Goal: Find specific page/section: Find specific page/section

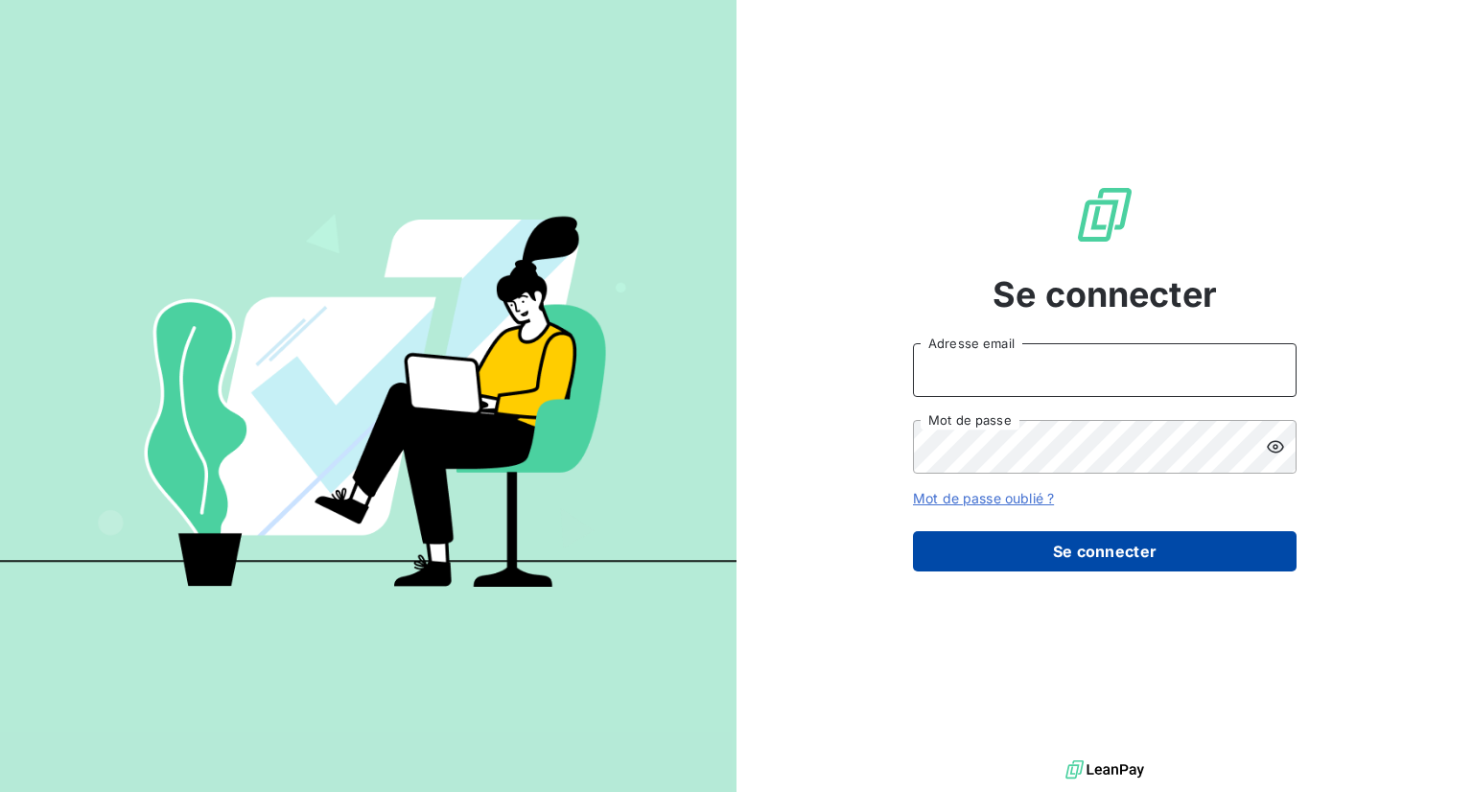
type input "[EMAIL_ADDRESS][DOMAIN_NAME]"
click at [1135, 560] on button "Se connecter" at bounding box center [1105, 551] width 384 height 40
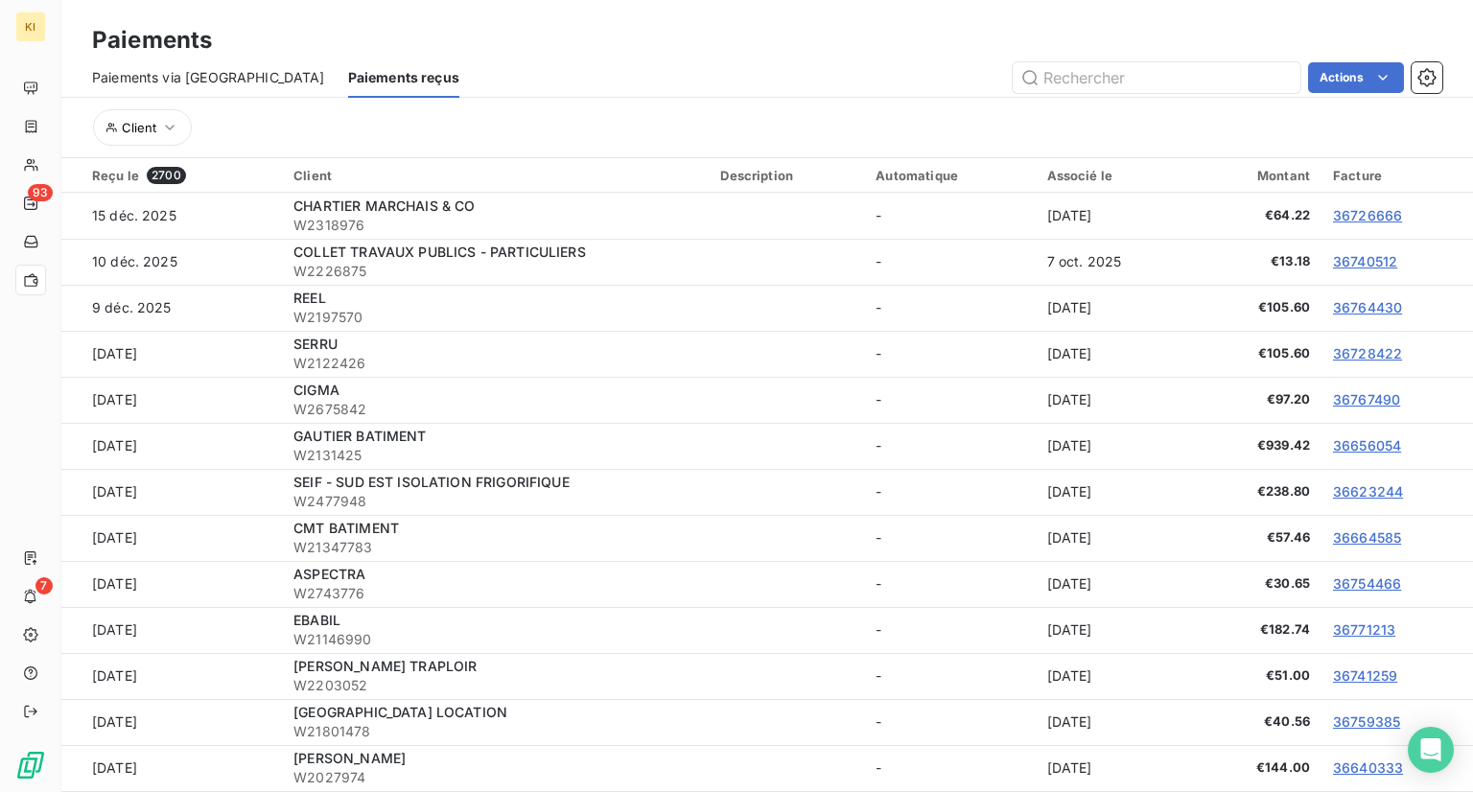
click at [1047, 181] on div "Associé le" at bounding box center [1114, 175] width 135 height 15
click at [1065, 175] on div "Associé le" at bounding box center [1114, 175] width 135 height 15
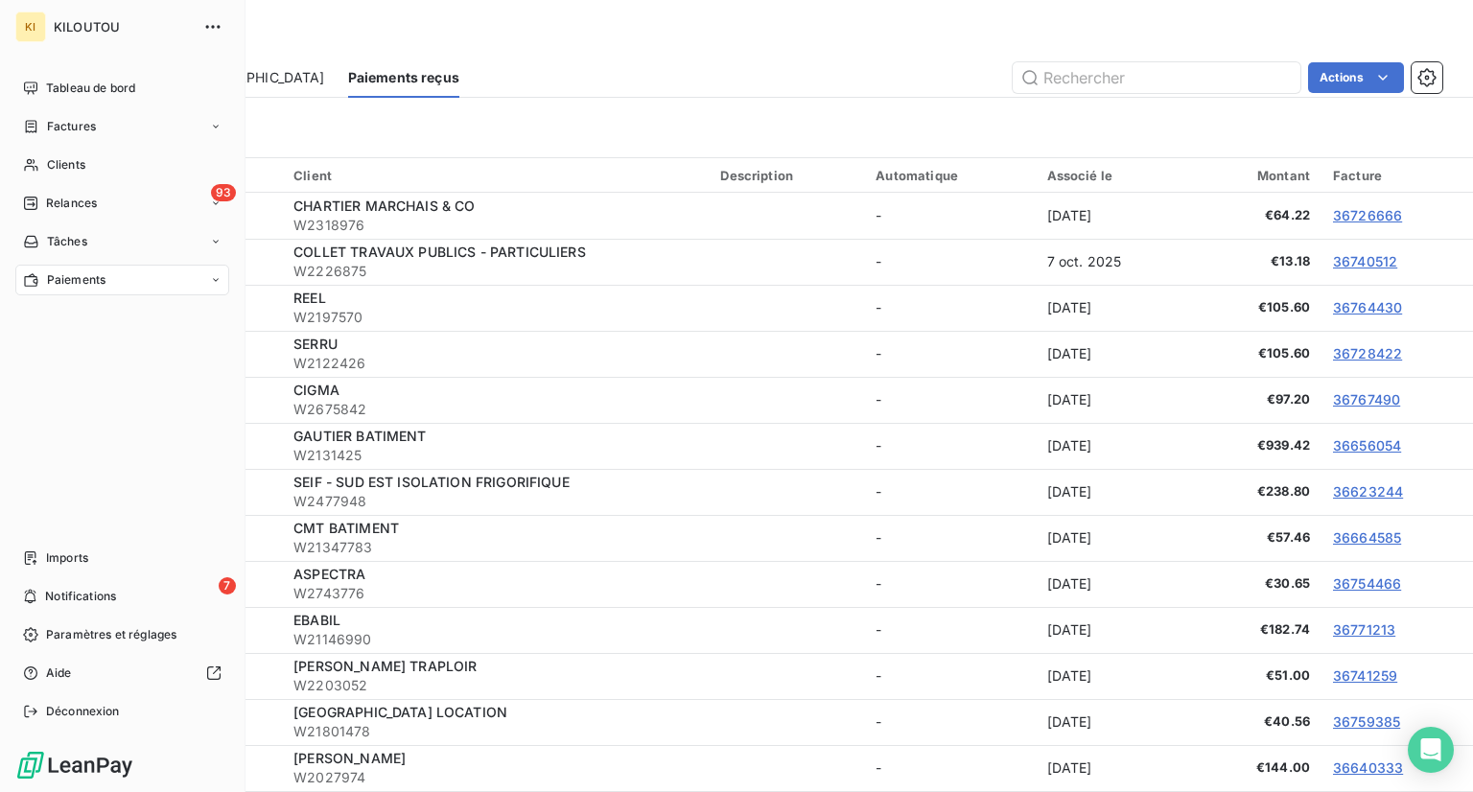
click at [226, 281] on div "Paiements" at bounding box center [122, 280] width 214 height 31
click at [171, 358] on span "Paiements via [GEOGRAPHIC_DATA]" at bounding box center [147, 356] width 202 height 17
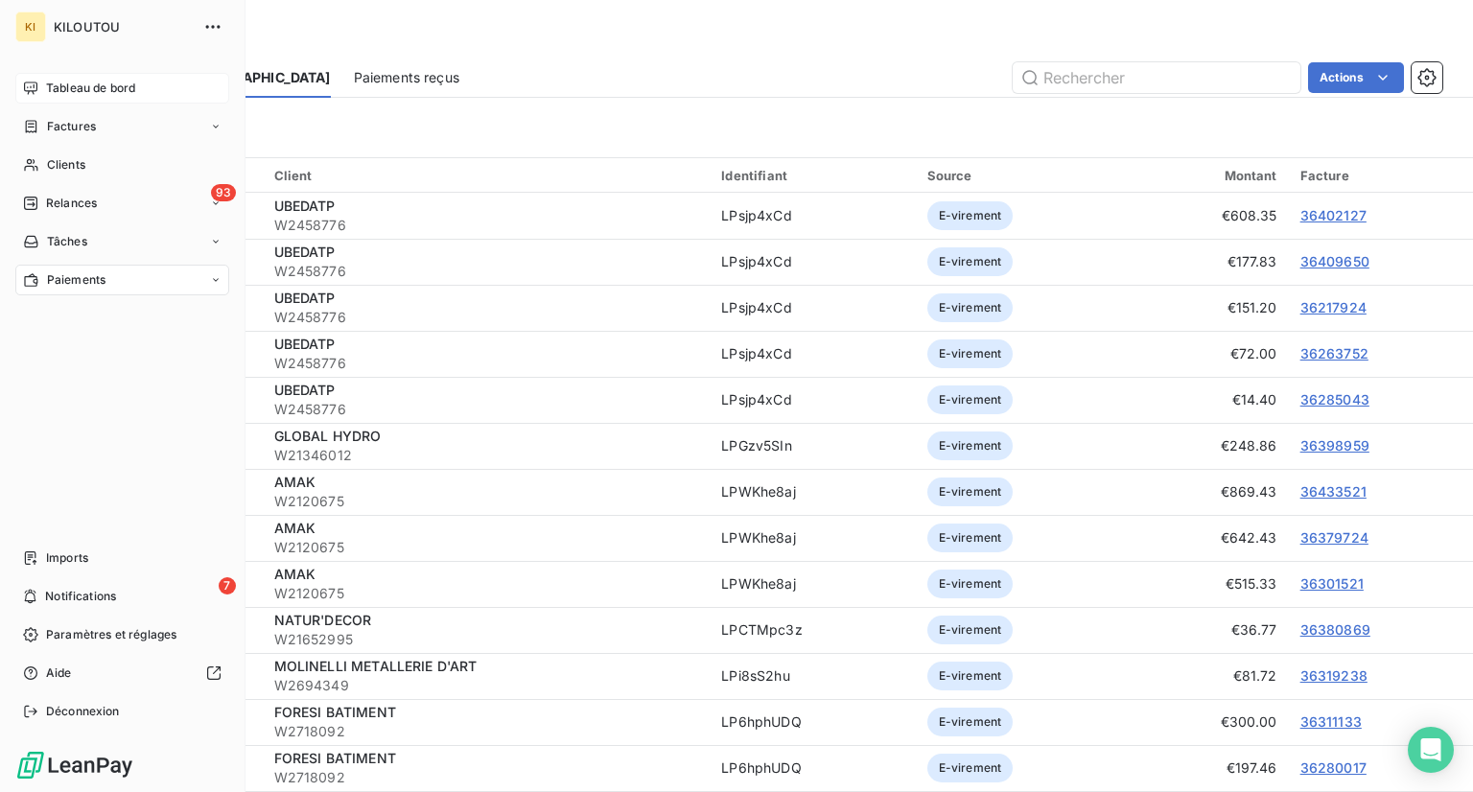
click at [65, 82] on span "Tableau de bord" at bounding box center [90, 88] width 89 height 17
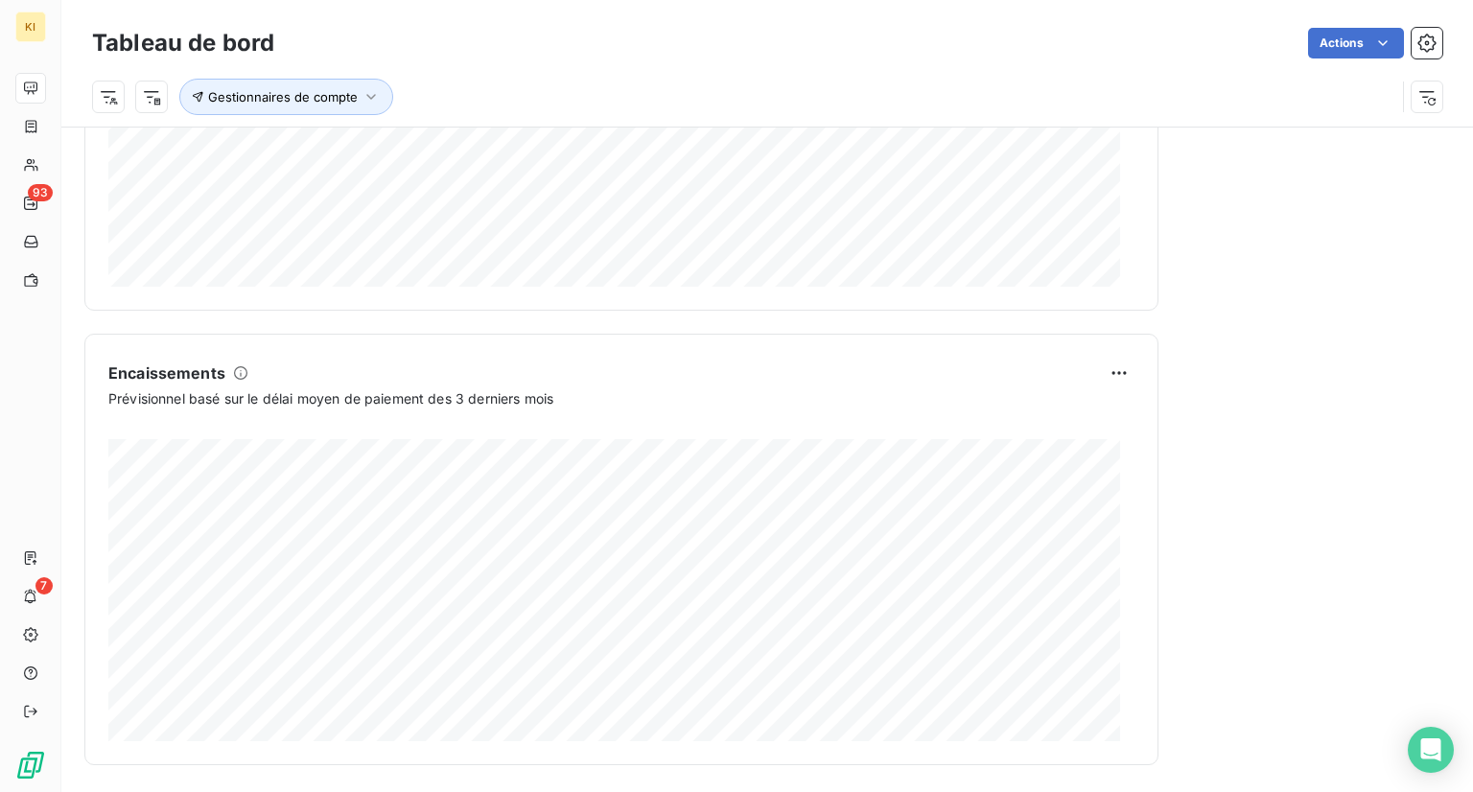
scroll to position [1077, 0]
